Goal: Check status

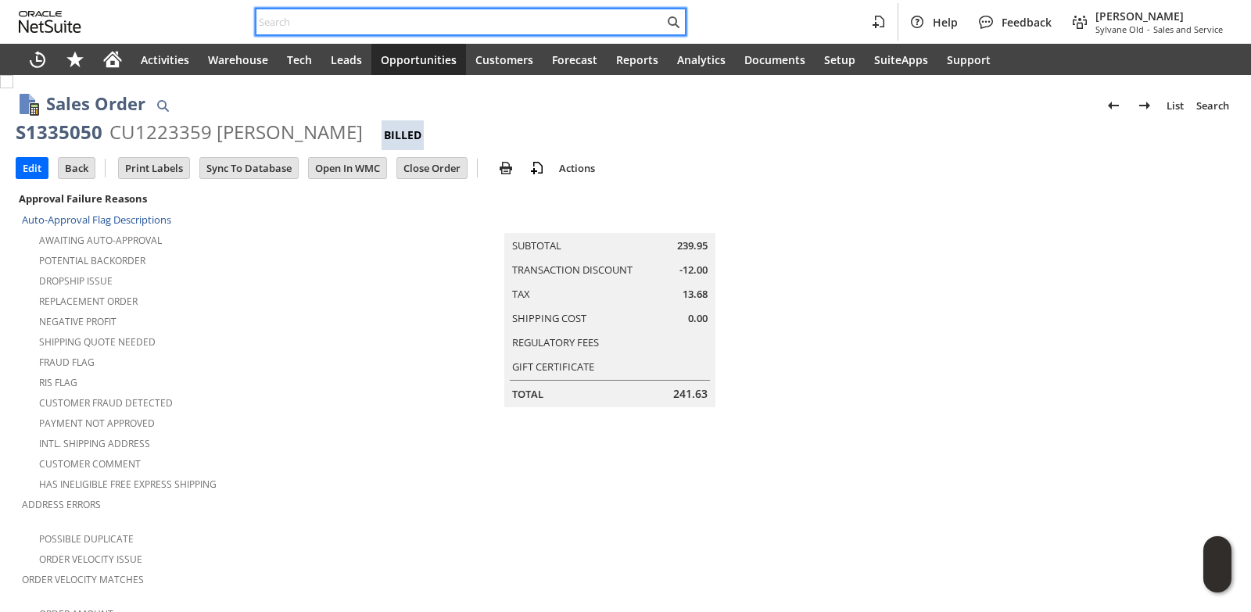
click at [293, 17] on input "text" at bounding box center [459, 22] width 407 height 19
paste input "3234011919"
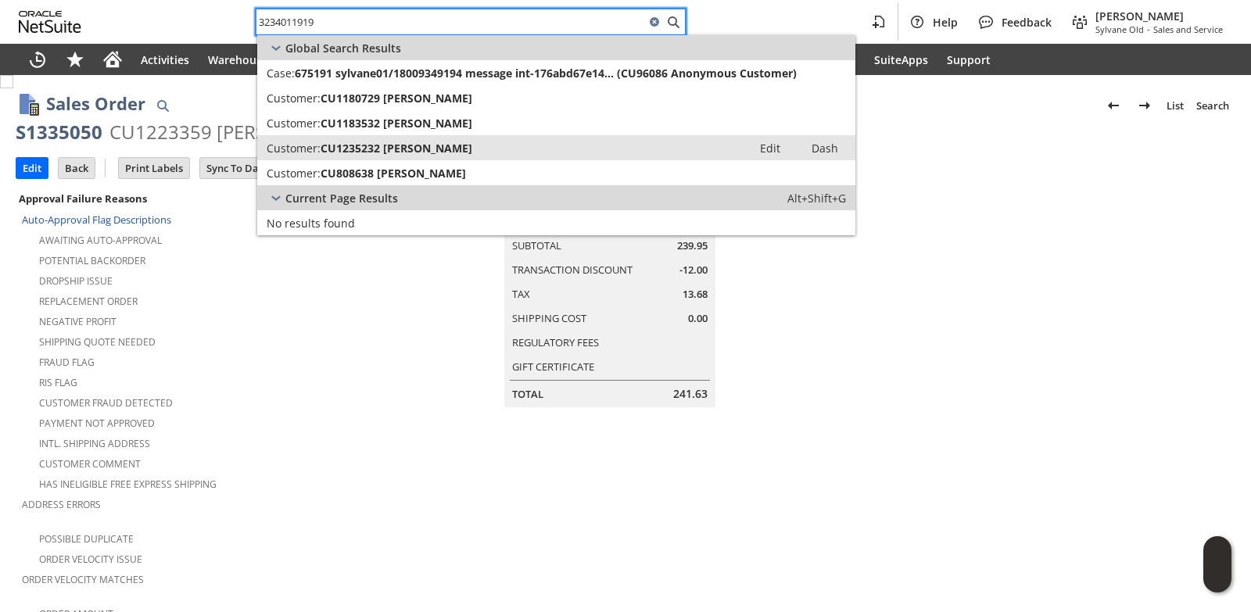
type input "3234011919"
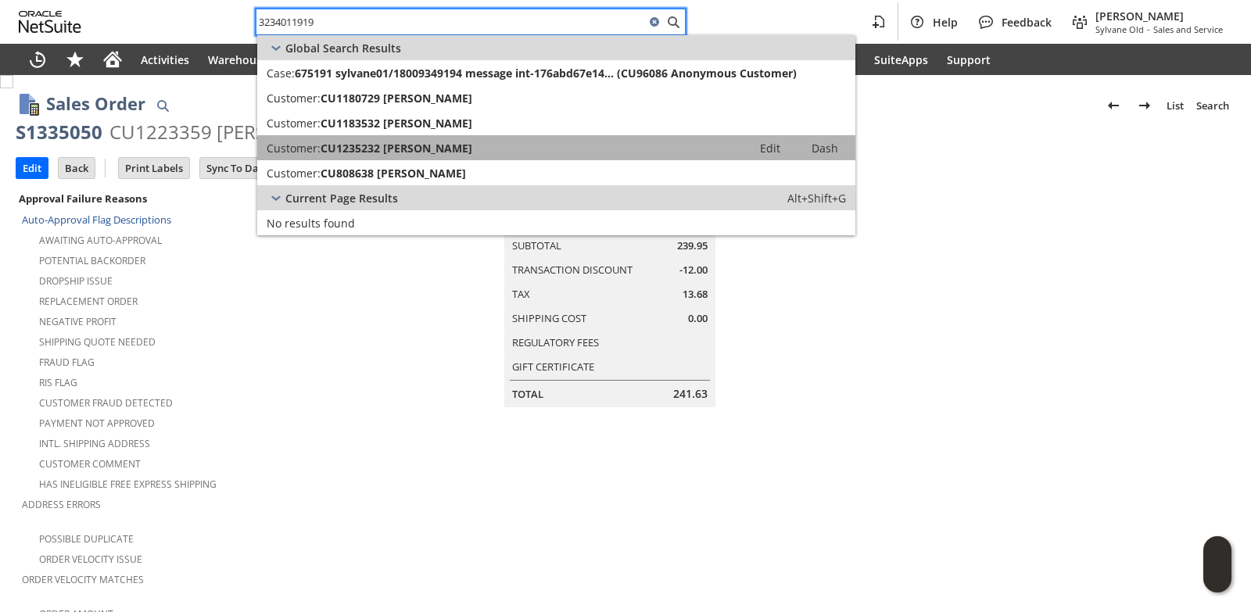
click at [342, 148] on span "CU1235232 [PERSON_NAME]" at bounding box center [396, 148] width 152 height 15
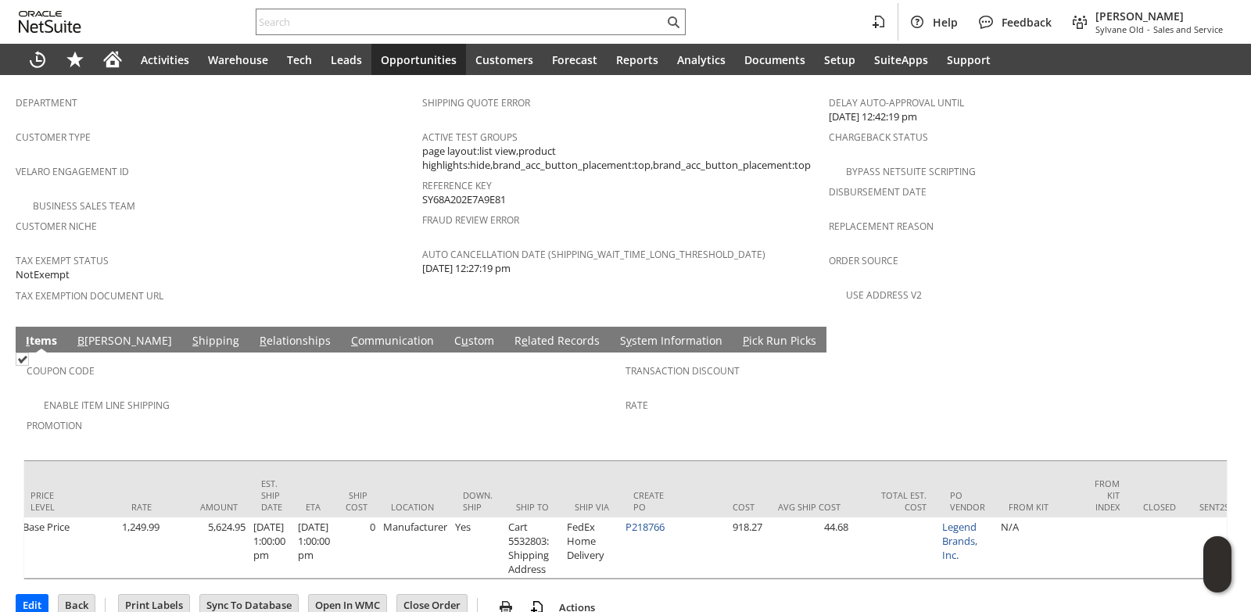
scroll to position [0, 933]
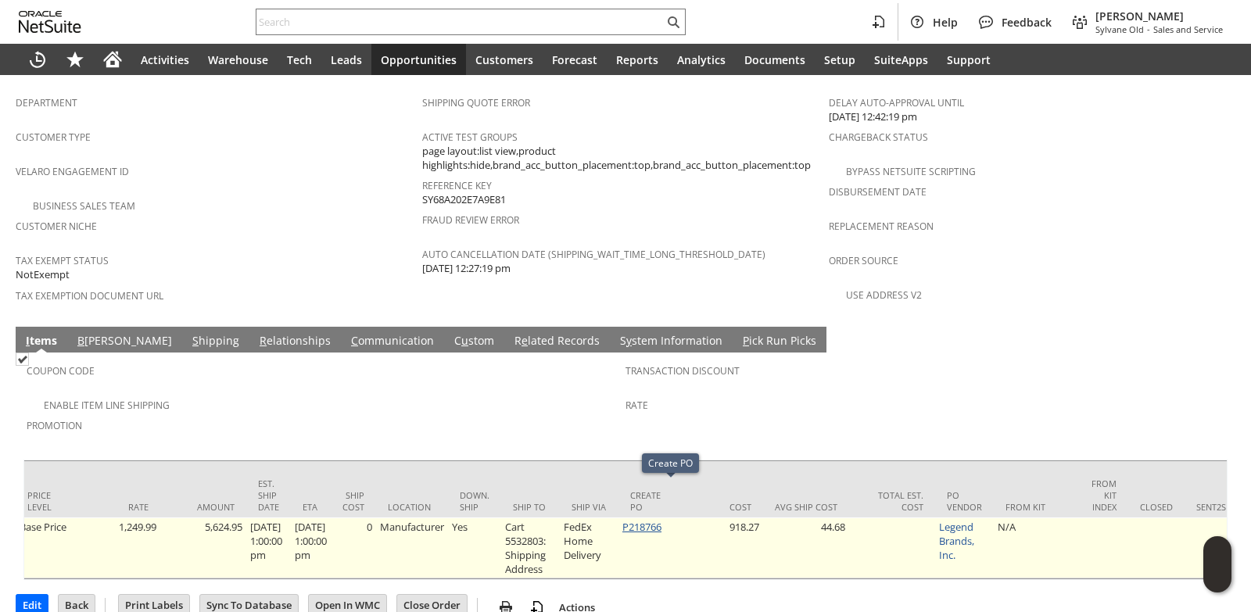
click at [661, 520] on link "P218766" at bounding box center [641, 527] width 39 height 14
